Goal: Task Accomplishment & Management: Manage account settings

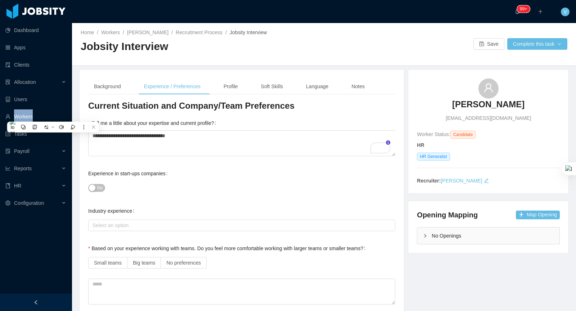
scroll to position [13, 0]
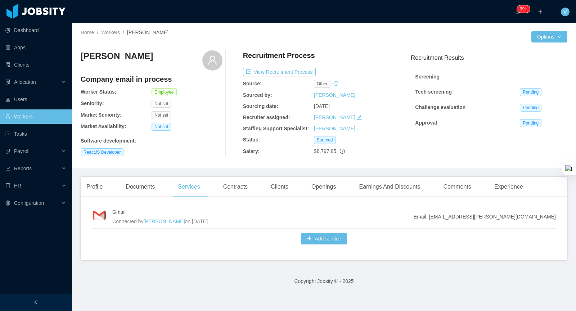
scroll to position [69, 0]
click at [31, 116] on link "Workers" at bounding box center [35, 116] width 61 height 14
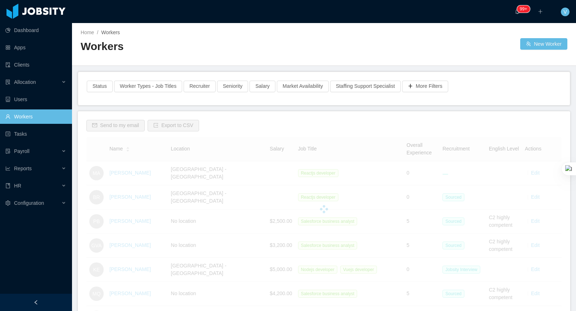
click at [120, 196] on div at bounding box center [323, 209] width 475 height 144
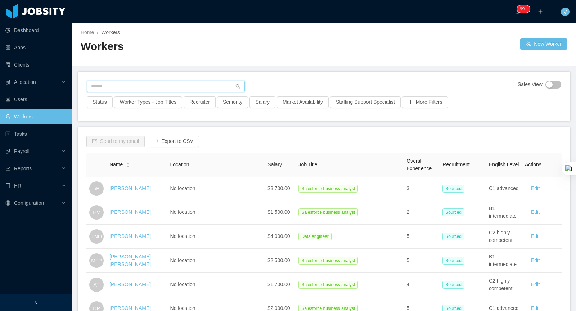
click at [163, 85] on input "text" at bounding box center [166, 87] width 158 height 12
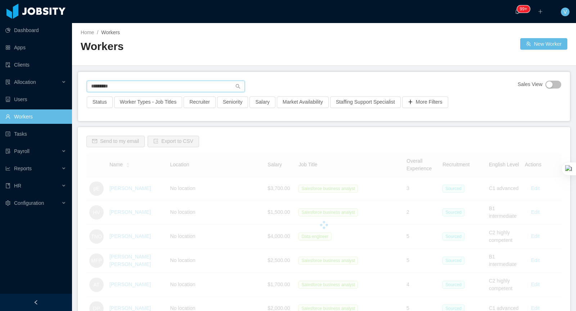
drag, startPoint x: 113, startPoint y: 87, endPoint x: 96, endPoint y: 87, distance: 16.6
click at [96, 87] on input "*********" at bounding box center [166, 87] width 158 height 12
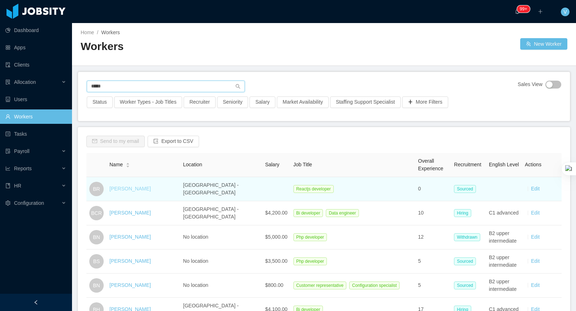
type input "*****"
click at [117, 187] on link "Brian Rollo" at bounding box center [129, 189] width 41 height 6
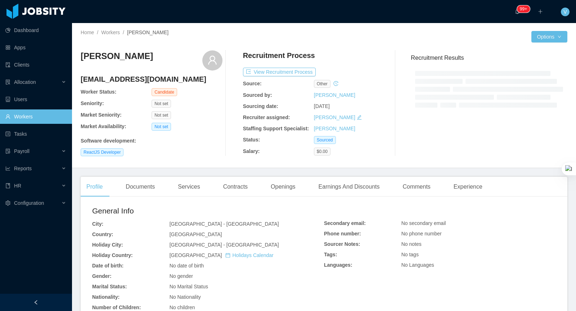
drag, startPoint x: 390, startPoint y: 212, endPoint x: 382, endPoint y: 208, distance: 8.9
click at [390, 212] on div "Secondary email: No secondary email Phone number: No phone number Sourcer Notes…" at bounding box center [440, 238] width 232 height 67
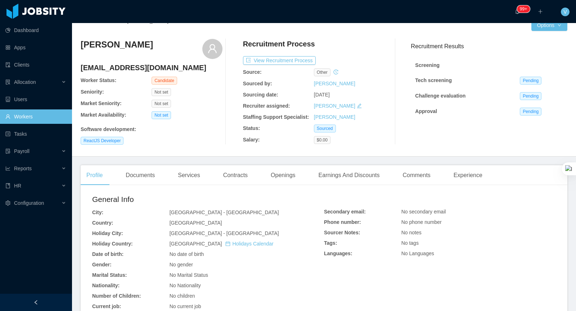
scroll to position [17, 0]
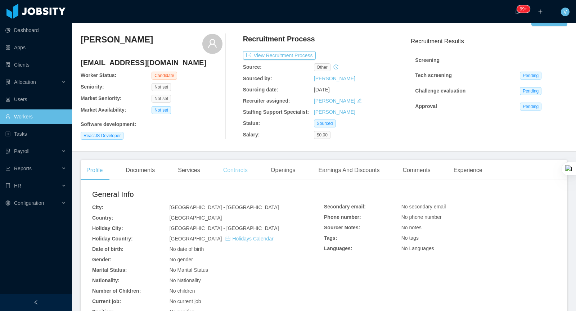
click at [238, 166] on div "Contracts" at bounding box center [235, 170] width 36 height 20
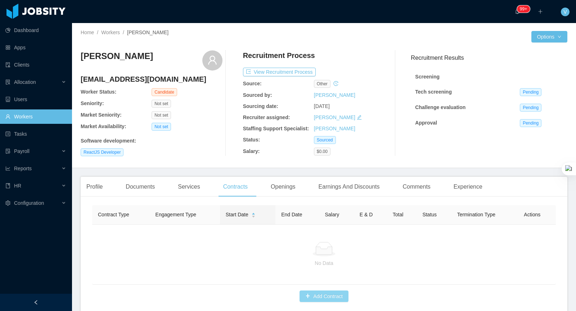
click at [319, 290] on button "Add Contract" at bounding box center [323, 296] width 49 height 12
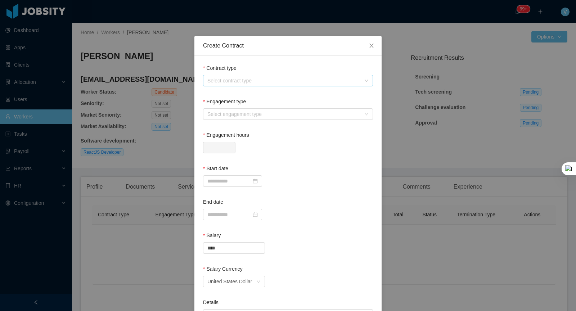
click at [273, 79] on div "Select contract type" at bounding box center [283, 80] width 153 height 7
click at [228, 118] on li "USA" at bounding box center [288, 118] width 170 height 12
click at [242, 109] on div "Select engagement type" at bounding box center [285, 114] width 157 height 11
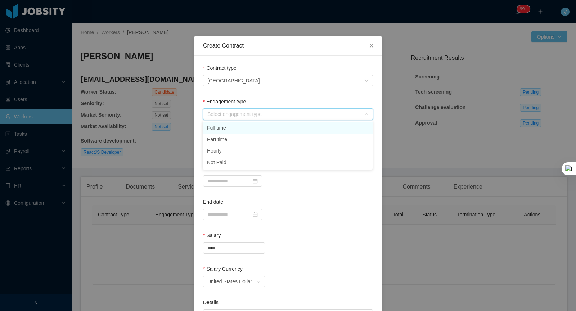
click at [235, 127] on li "Full time" at bounding box center [288, 128] width 170 height 12
type input "*"
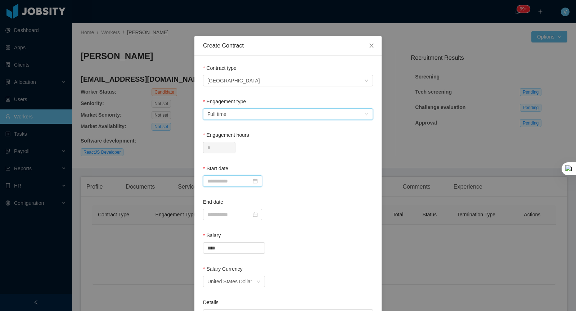
click at [226, 182] on input at bounding box center [232, 181] width 59 height 12
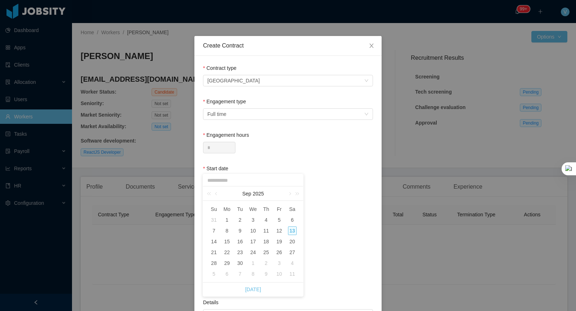
drag, startPoint x: 229, startPoint y: 243, endPoint x: 247, endPoint y: 239, distance: 18.7
click at [229, 243] on div "15" at bounding box center [226, 241] width 9 height 9
type input "**********"
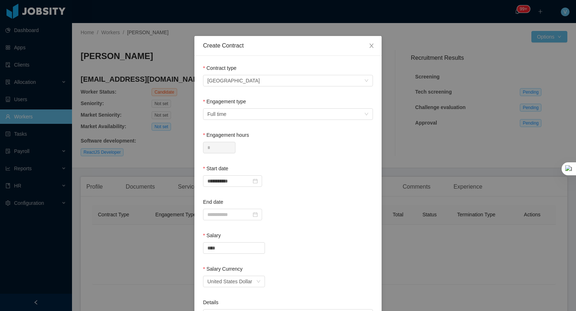
click at [313, 220] on div at bounding box center [288, 215] width 170 height 12
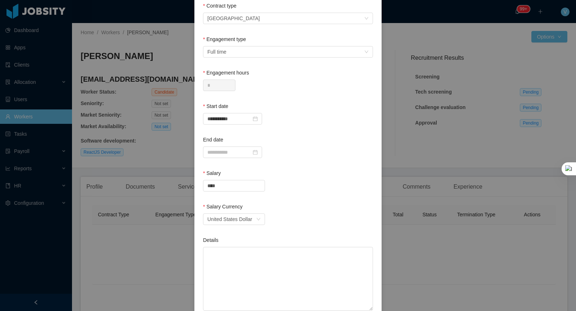
scroll to position [71, 0]
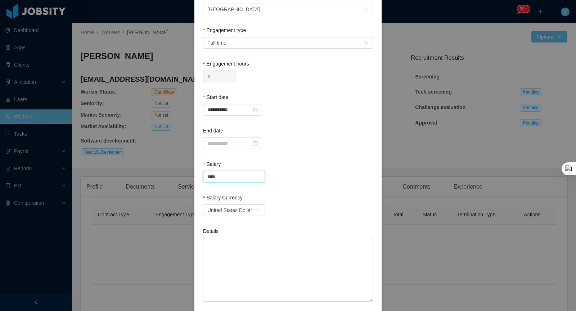
drag, startPoint x: 241, startPoint y: 180, endPoint x: 152, endPoint y: 171, distance: 90.0
click at [157, 172] on div "**********" at bounding box center [288, 155] width 576 height 311
paste input "****"
type input "********"
click at [292, 199] on div "Salary Currency" at bounding box center [288, 199] width 170 height 10
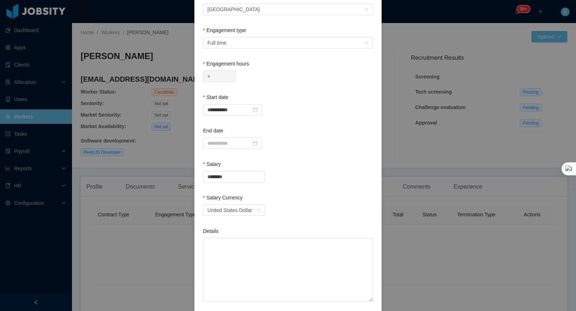
scroll to position [149, 0]
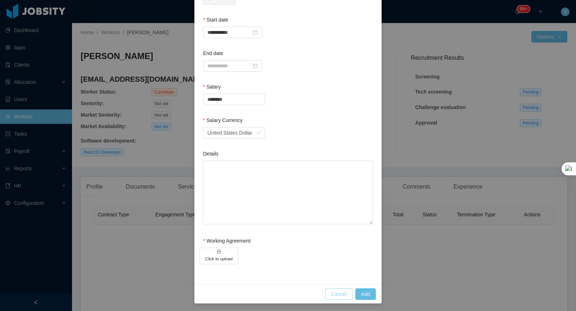
click at [336, 293] on button "Cancel" at bounding box center [338, 294] width 27 height 12
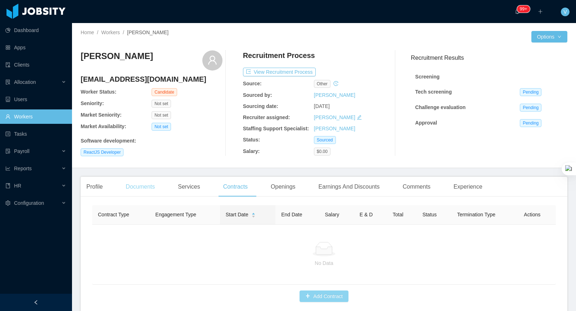
scroll to position [113, 0]
click at [142, 188] on div "Documents" at bounding box center [140, 187] width 41 height 20
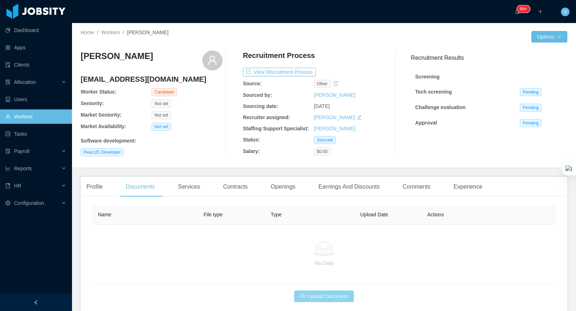
click at [334, 291] on button "Upload Document" at bounding box center [324, 296] width 60 height 12
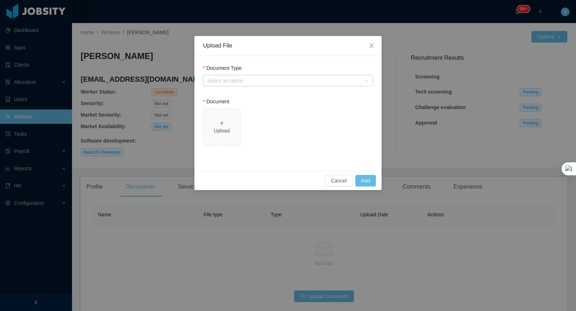
click at [271, 78] on div "Select an option" at bounding box center [283, 80] width 153 height 7
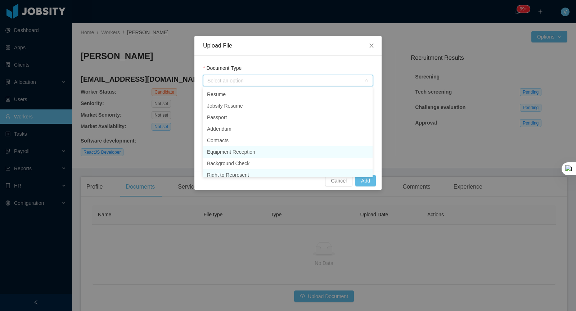
scroll to position [4, 0]
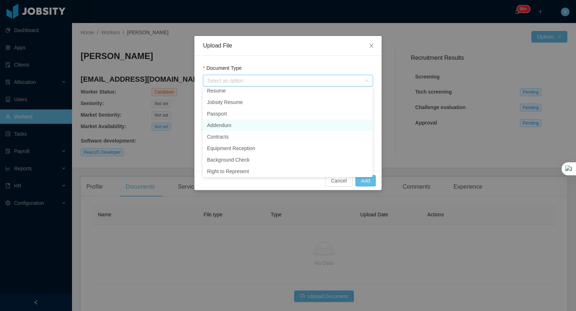
click at [238, 125] on li "Addendum" at bounding box center [288, 126] width 170 height 12
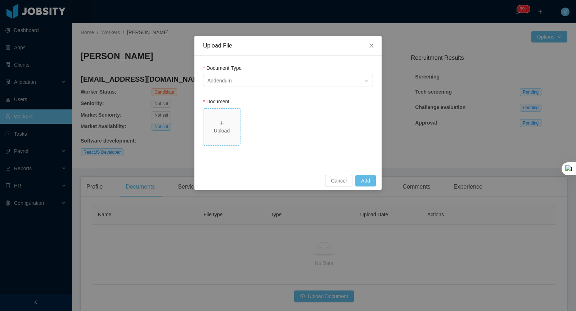
click at [226, 137] on span "Upload" at bounding box center [221, 127] width 37 height 37
click at [365, 179] on button "Add" at bounding box center [365, 181] width 21 height 12
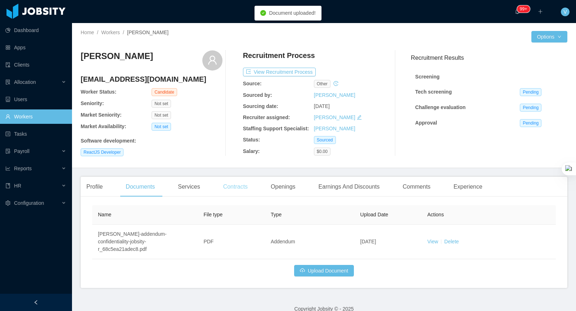
click at [248, 186] on div "Contracts" at bounding box center [235, 187] width 36 height 20
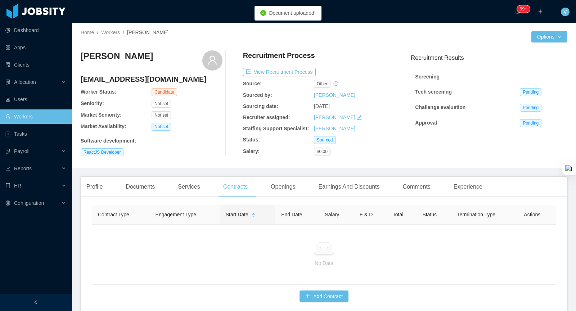
click at [323, 302] on div "Contract Type Engagement Type Start Date End Date Salary E & D Total Status Ter…" at bounding box center [324, 257] width 487 height 111
click at [324, 295] on button "Add Contract" at bounding box center [323, 296] width 49 height 12
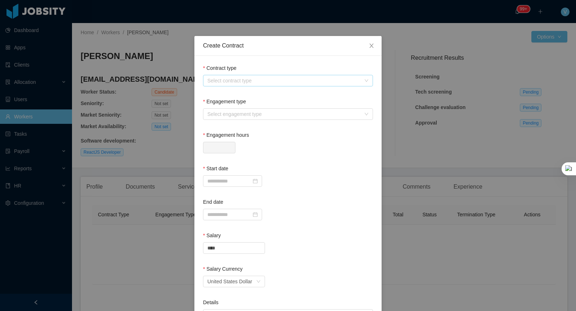
click at [234, 80] on div "Select contract type" at bounding box center [283, 80] width 153 height 7
click at [220, 118] on li "USA" at bounding box center [288, 118] width 170 height 12
click at [243, 116] on div "Select engagement type" at bounding box center [283, 114] width 153 height 7
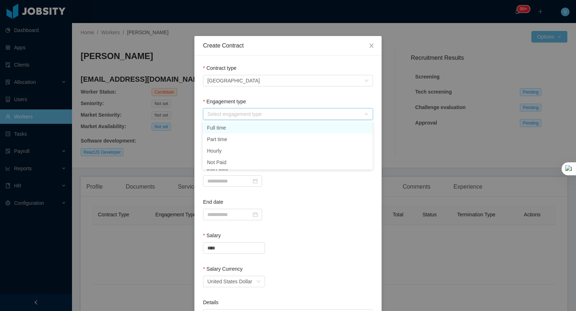
click at [226, 128] on li "Full time" at bounding box center [288, 128] width 170 height 12
type input "*"
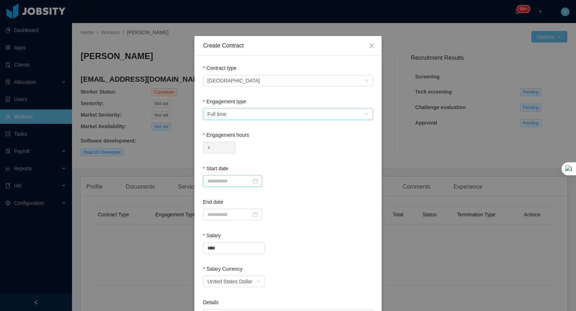
click at [230, 181] on input at bounding box center [232, 181] width 59 height 12
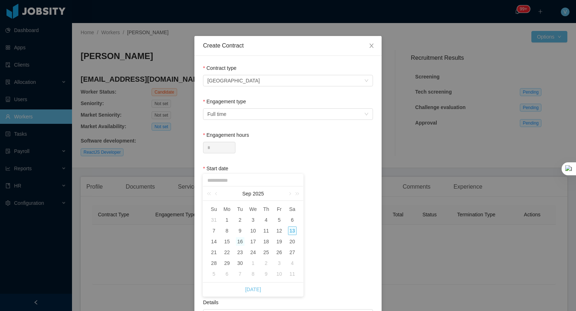
drag, startPoint x: 228, startPoint y: 240, endPoint x: 236, endPoint y: 238, distance: 8.2
click at [230, 239] on div "15" at bounding box center [226, 241] width 9 height 9
type input "**********"
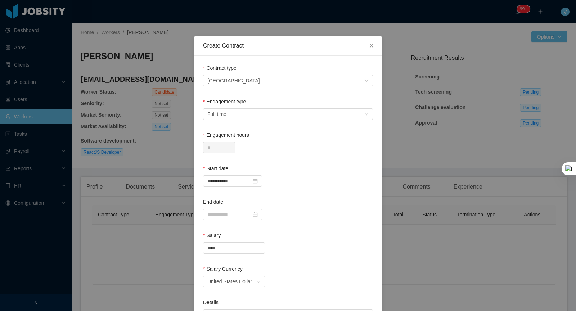
drag, startPoint x: 317, startPoint y: 224, endPoint x: 302, endPoint y: 224, distance: 15.8
click at [314, 224] on form "**********" at bounding box center [288, 239] width 170 height 351
drag, startPoint x: 223, startPoint y: 253, endPoint x: 154, endPoint y: 243, distance: 69.7
click at [154, 243] on div "**********" at bounding box center [288, 155] width 576 height 311
paste input "****"
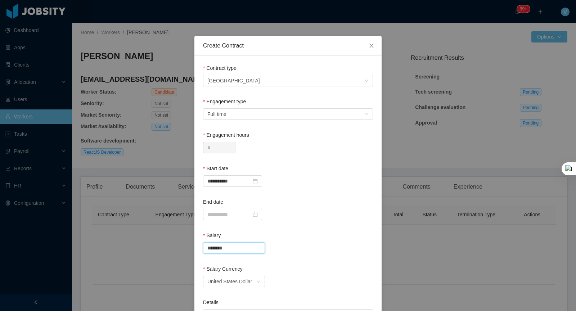
type input "********"
click at [306, 240] on div "Salary" at bounding box center [288, 237] width 170 height 10
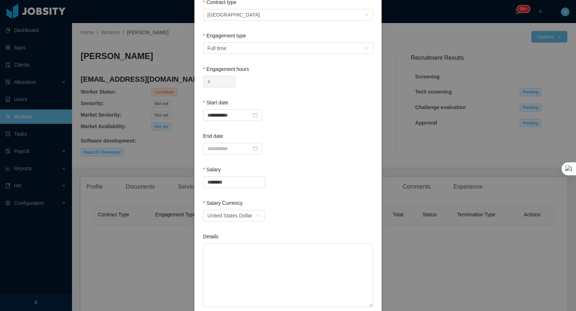
scroll to position [149, 0]
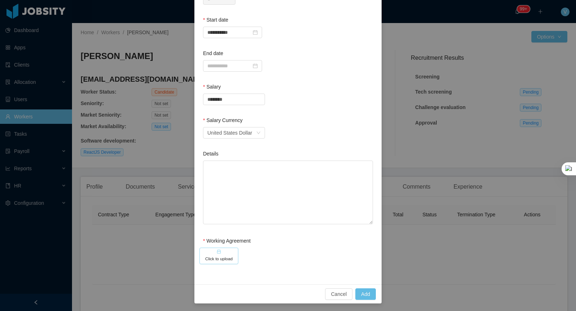
click at [220, 251] on button "Click to upload" at bounding box center [218, 256] width 39 height 17
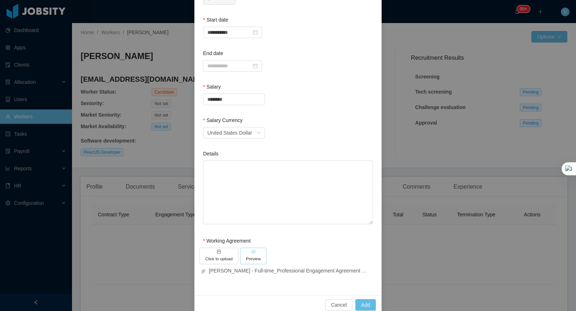
click at [257, 254] on button "Preview" at bounding box center [253, 256] width 26 height 17
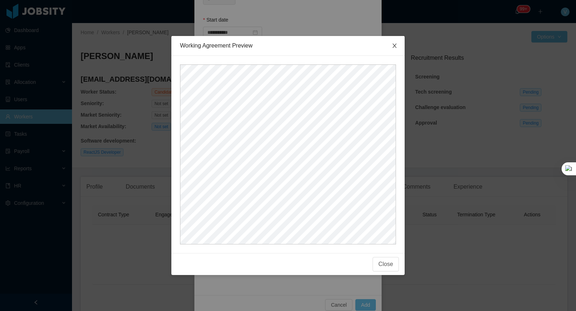
click at [393, 45] on icon "icon: close" at bounding box center [395, 46] width 6 height 6
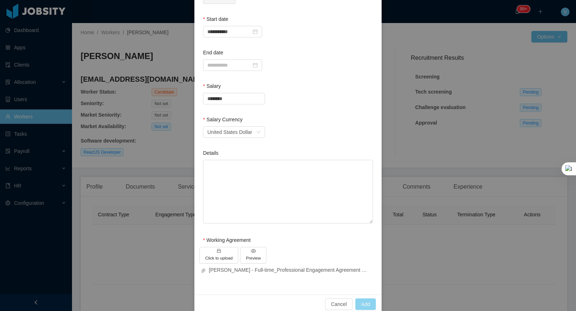
scroll to position [151, 0]
click at [366, 303] on button "Add" at bounding box center [365, 303] width 21 height 12
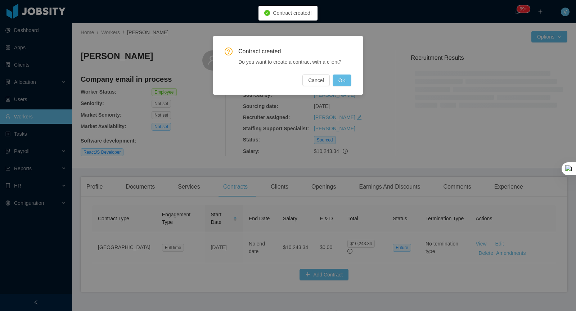
scroll to position [116, 0]
click at [346, 84] on button "OK" at bounding box center [342, 81] width 19 height 12
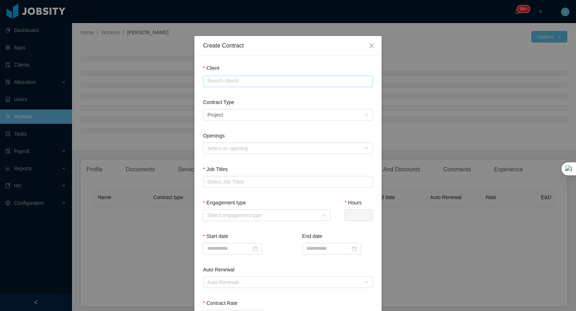
click at [221, 84] on input "text" at bounding box center [288, 82] width 170 height 12
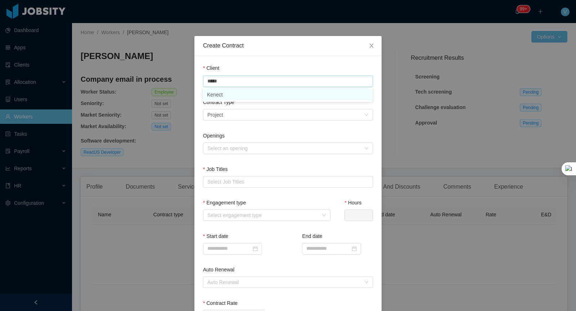
click at [228, 97] on li "Kenect" at bounding box center [288, 95] width 170 height 12
drag, startPoint x: 229, startPoint y: 149, endPoint x: 231, endPoint y: 168, distance: 19.5
click at [229, 149] on div "Select an opening" at bounding box center [283, 148] width 153 height 7
type input "******"
drag, startPoint x: 226, startPoint y: 174, endPoint x: 225, endPoint y: 179, distance: 5.1
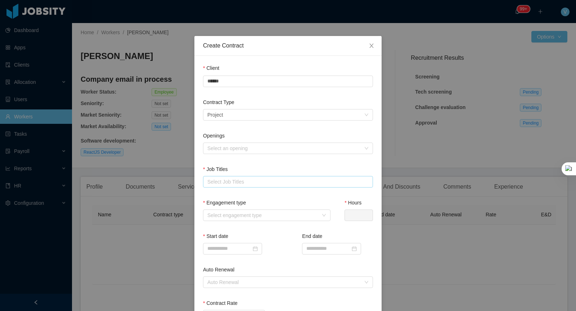
click at [225, 174] on div "Job Titles" at bounding box center [288, 171] width 170 height 10
click at [224, 182] on div "Select Job Titles" at bounding box center [286, 181] width 158 height 7
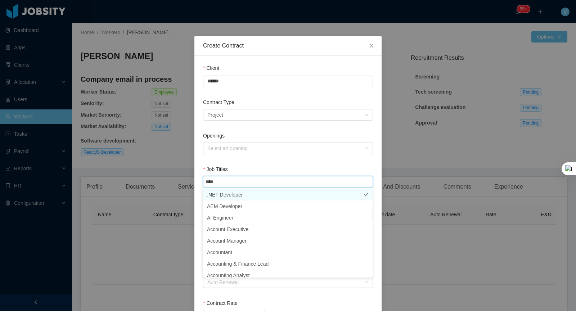
type input "*****"
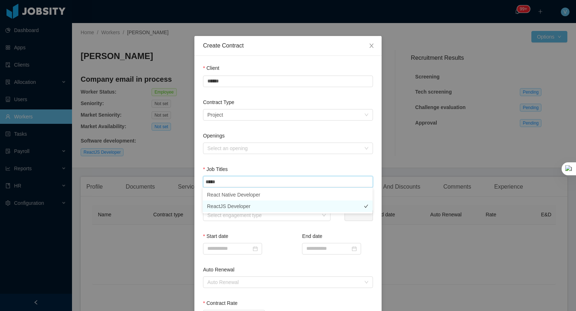
click at [233, 204] on li "ReactJS Developer" at bounding box center [288, 207] width 170 height 12
click at [248, 215] on div "Select engagement type" at bounding box center [262, 215] width 111 height 7
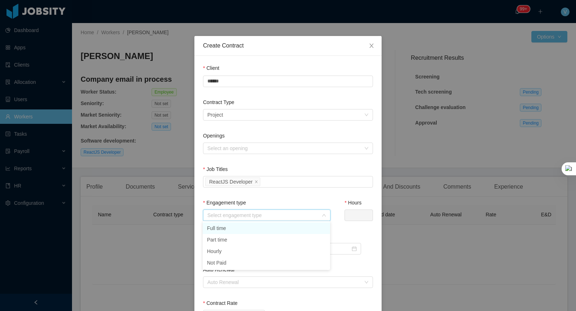
click at [240, 226] on li "Full time" at bounding box center [266, 228] width 127 height 12
type input "*"
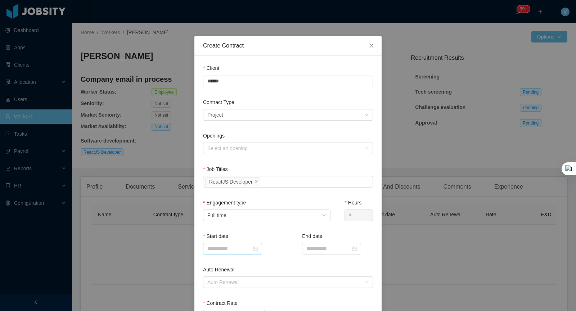
drag, startPoint x: 253, startPoint y: 236, endPoint x: 231, endPoint y: 248, distance: 25.0
click at [253, 237] on div "Start date" at bounding box center [238, 238] width 71 height 10
click at [231, 248] on input at bounding box center [232, 249] width 59 height 12
click at [224, 200] on div "15" at bounding box center [226, 199] width 9 height 9
type input "**********"
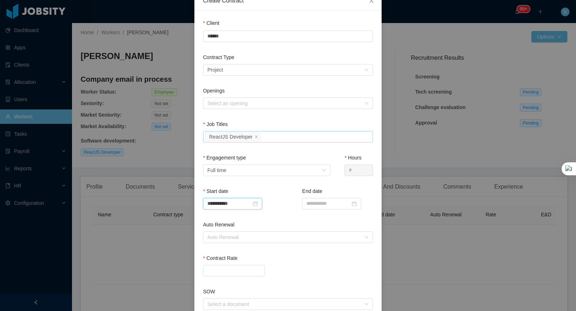
scroll to position [26, 0]
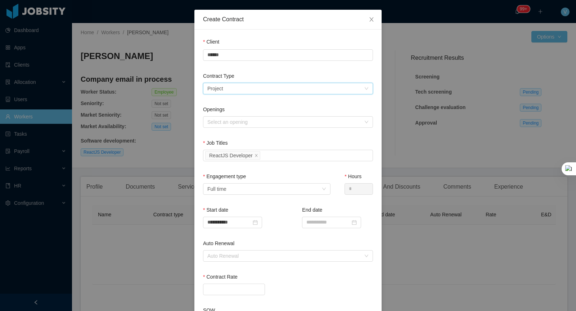
click at [227, 89] on div "Select a contract type Project" at bounding box center [285, 88] width 157 height 11
click at [225, 137] on li "Employee of record" at bounding box center [288, 136] width 170 height 12
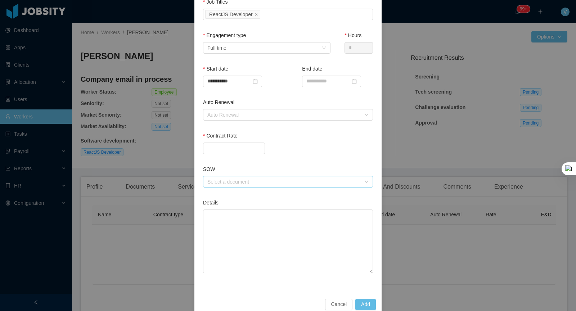
scroll to position [177, 0]
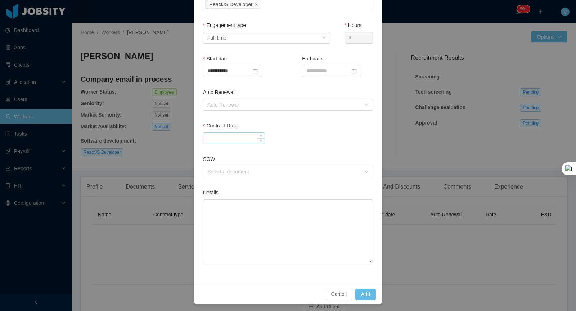
click at [224, 136] on input "Contract Rate" at bounding box center [233, 138] width 61 height 11
paste input "********"
type input "********"
click at [268, 150] on div "Contract Rate ********" at bounding box center [288, 138] width 170 height 33
click at [367, 292] on button "Add" at bounding box center [365, 295] width 21 height 12
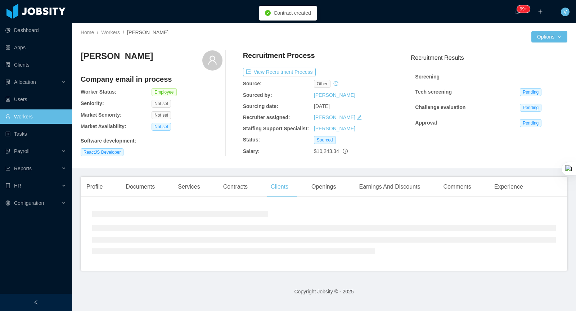
scroll to position [141, 0]
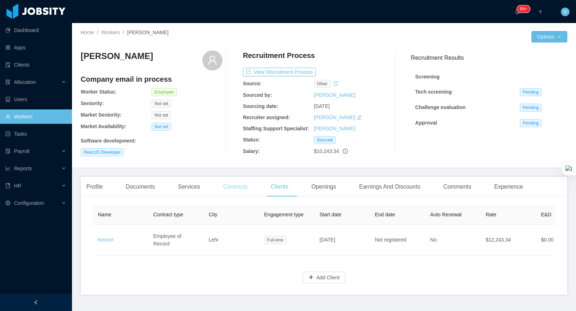
click at [234, 186] on div "Contracts" at bounding box center [235, 187] width 36 height 20
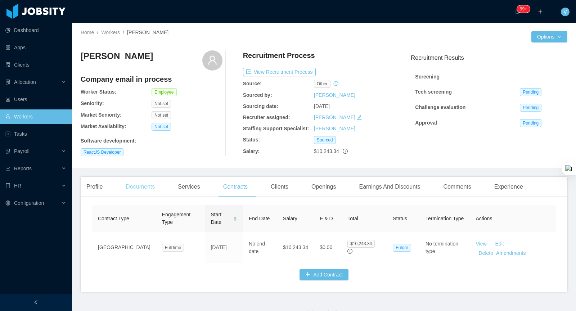
click at [145, 187] on div "Documents" at bounding box center [140, 187] width 41 height 20
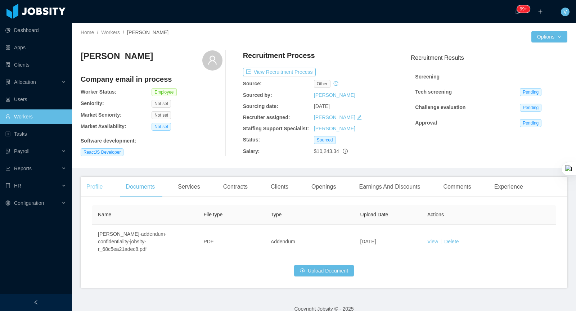
click at [98, 184] on div "Profile" at bounding box center [95, 187] width 28 height 20
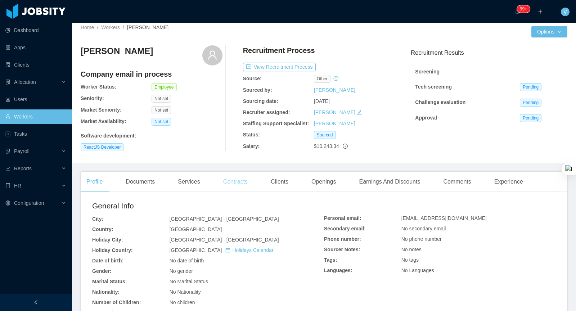
scroll to position [1, 0]
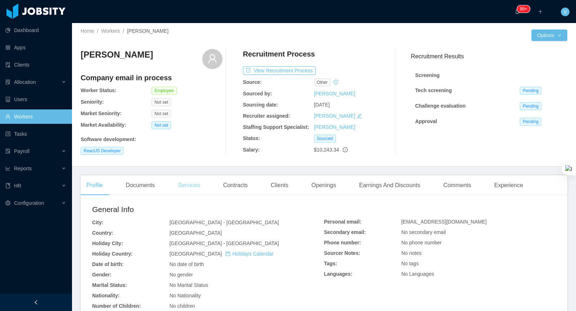
drag, startPoint x: 196, startPoint y: 186, endPoint x: 200, endPoint y: 183, distance: 5.2
click at [196, 186] on div "Services" at bounding box center [188, 185] width 33 height 20
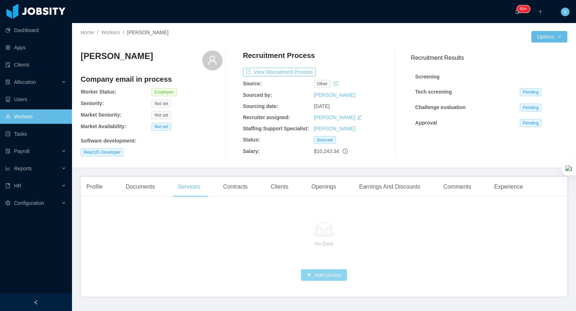
click at [328, 273] on button "Add service" at bounding box center [324, 275] width 46 height 12
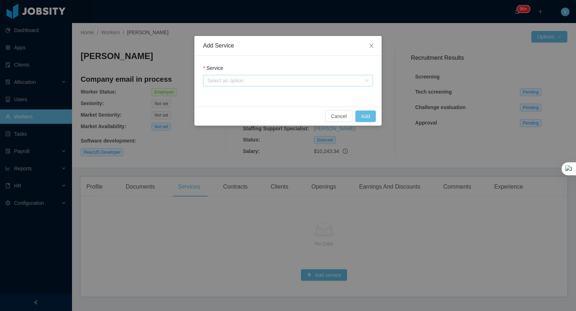
drag, startPoint x: 262, startPoint y: 84, endPoint x: 256, endPoint y: 86, distance: 6.5
click at [261, 84] on div "Select an option" at bounding box center [283, 80] width 153 height 7
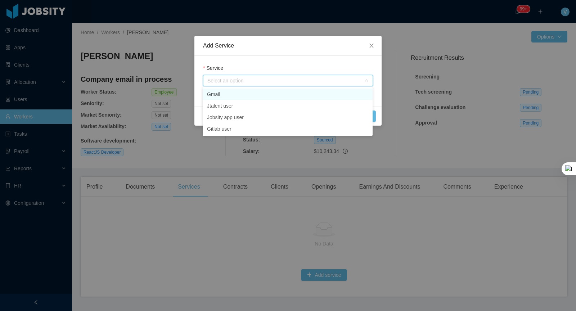
click at [220, 97] on li "Gmail" at bounding box center [288, 95] width 170 height 12
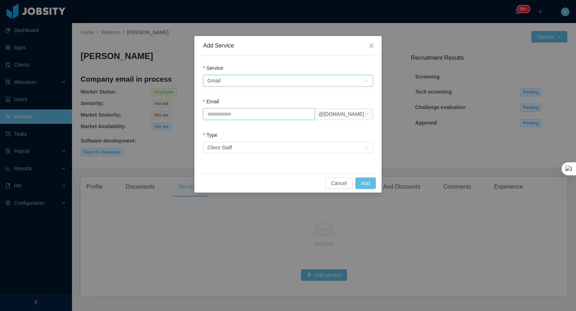
click at [241, 112] on input "Email" at bounding box center [259, 114] width 112 height 12
type input "**********"
click at [367, 183] on button "Add" at bounding box center [365, 183] width 21 height 12
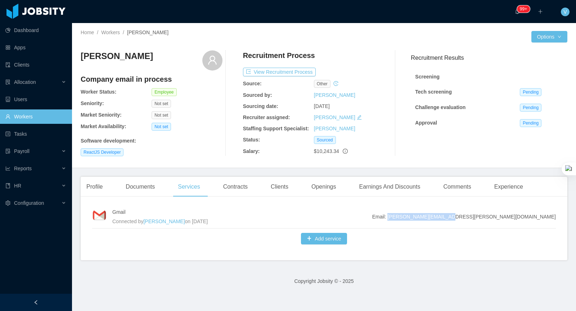
drag, startPoint x: 543, startPoint y: 216, endPoint x: 537, endPoint y: 217, distance: 6.5
click at [504, 217] on span "Email: brian.rollo@jobsity.com" at bounding box center [464, 217] width 184 height 8
click at [553, 216] on span "Email: brian.rollo@jobsity.com" at bounding box center [464, 217] width 184 height 8
drag, startPoint x: 542, startPoint y: 216, endPoint x: 501, endPoint y: 216, distance: 41.0
click at [501, 216] on div "Gmail Connected by Vanessa Romero on Sep 13th, 2025 Email: brian.rollo@jobsity.…" at bounding box center [324, 231] width 487 height 58
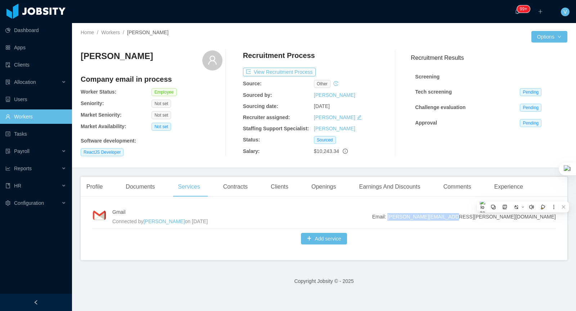
copy span "brian.rollo@jobsity.com"
